Goal: Check status: Check status

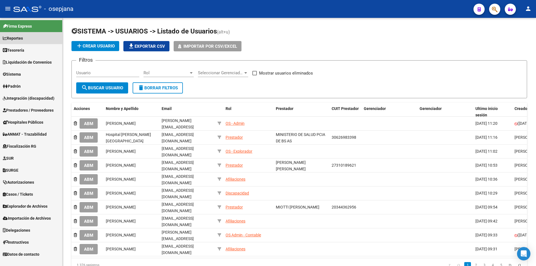
click at [23, 37] on span "Reportes" at bounding box center [13, 38] width 20 height 6
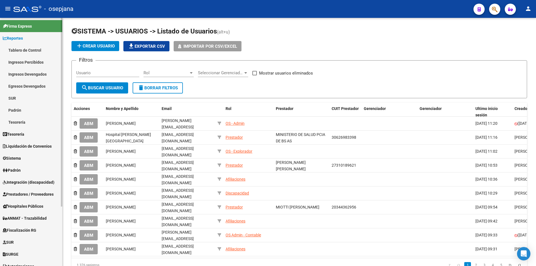
click at [33, 75] on link "Ingresos Devengados" at bounding box center [31, 74] width 62 height 12
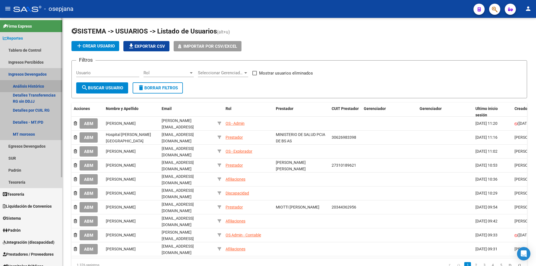
click at [33, 85] on link "Análisis Histórico" at bounding box center [31, 86] width 62 height 12
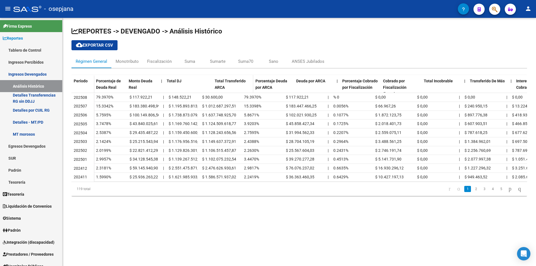
drag, startPoint x: 199, startPoint y: 81, endPoint x: 215, endPoint y: 81, distance: 15.9
click at [215, 81] on div "Porcentaje de Deuda Real Monto Deuda Real | Total DJ Total Transferido ARCA Por…" at bounding box center [373, 87] width 558 height 25
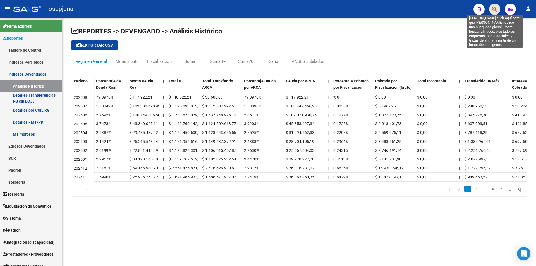
click at [493, 10] on icon "button" at bounding box center [495, 9] width 6 height 6
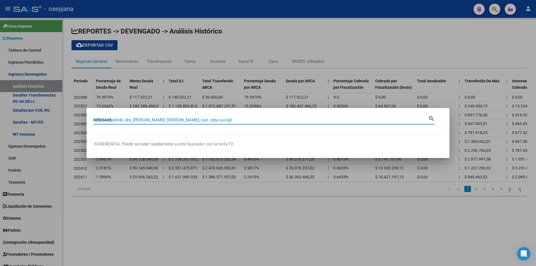
type input "58903449"
